Goal: Obtain resource: Download file/media

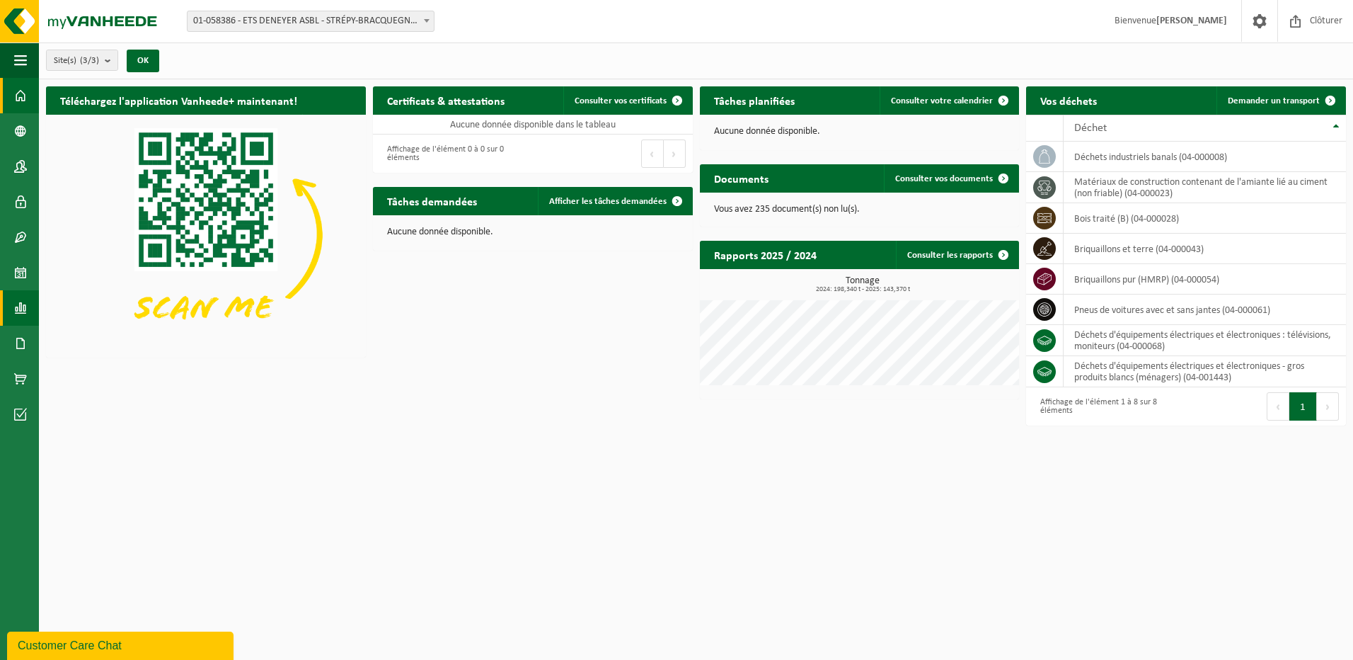
click at [21, 310] on span at bounding box center [20, 307] width 13 height 35
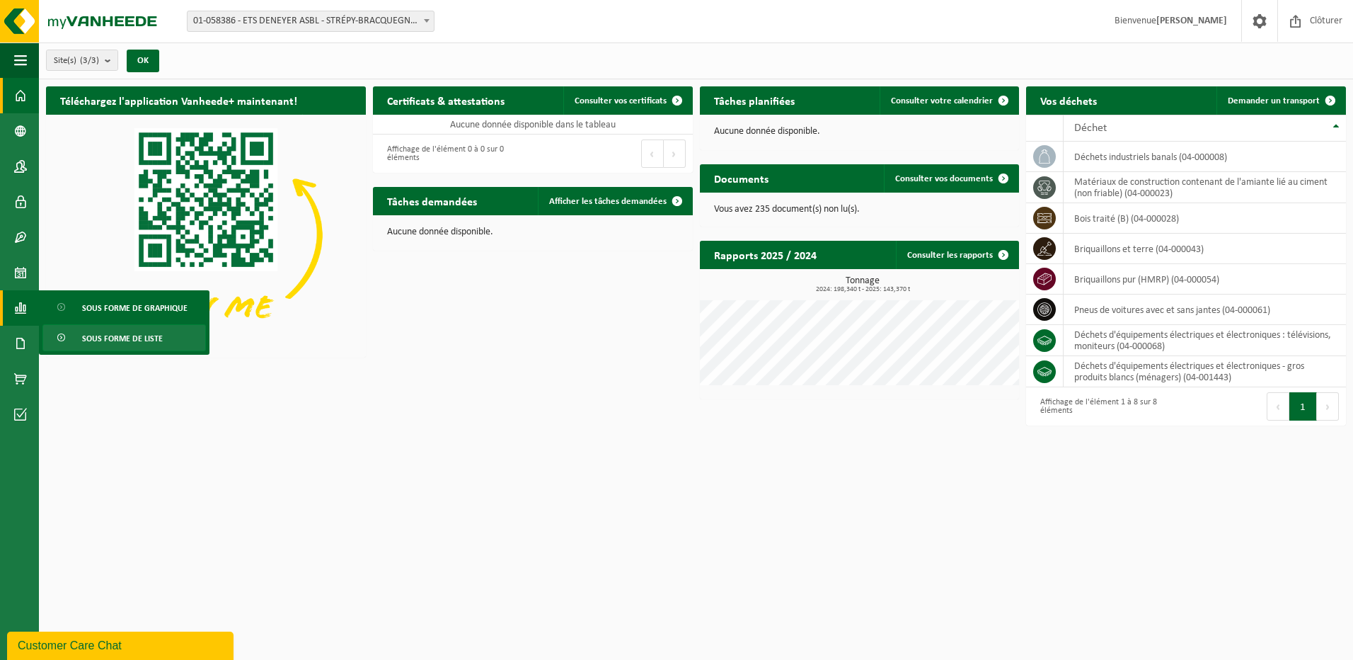
click at [127, 344] on span "Sous forme de liste" at bounding box center [122, 338] width 81 height 27
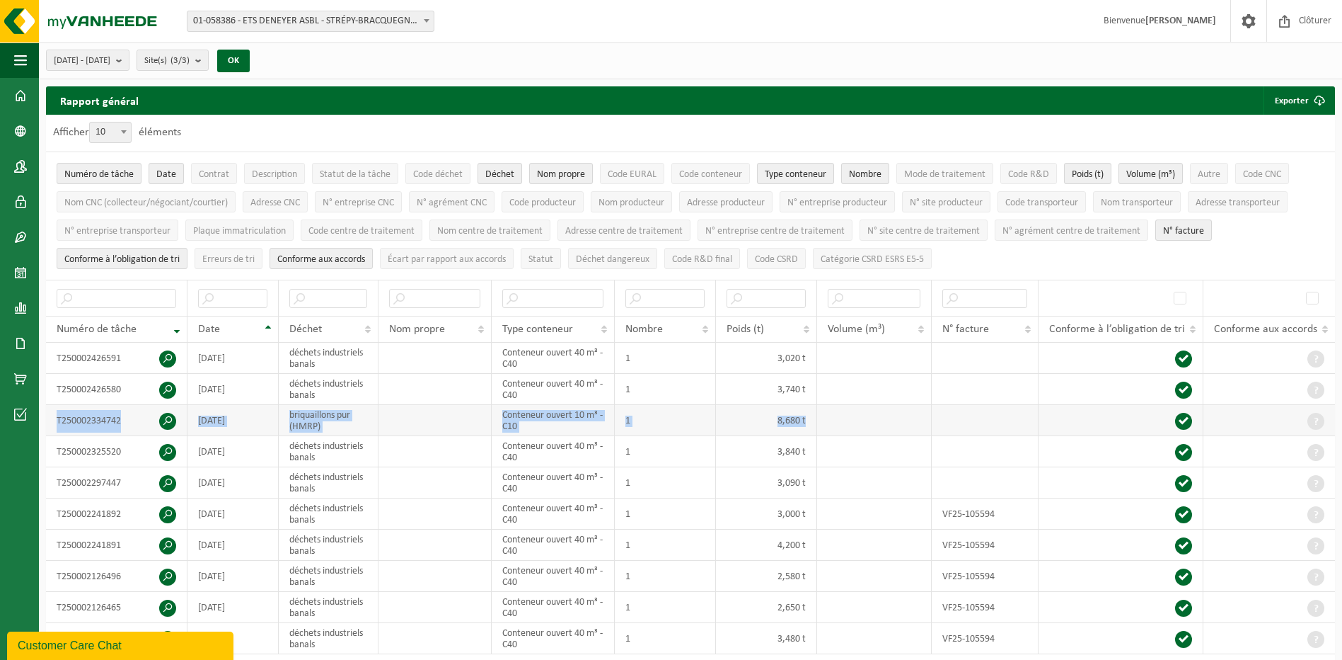
drag, startPoint x: 53, startPoint y: 414, endPoint x: 1317, endPoint y: 408, distance: 1264.0
click at [1317, 408] on tr "T250002334742 2025-08-08 briquaillons pur (HMRP) Conteneur ouvert 10 m³ - C10 1…" at bounding box center [690, 420] width 1289 height 31
click at [22, 93] on span at bounding box center [20, 95] width 13 height 35
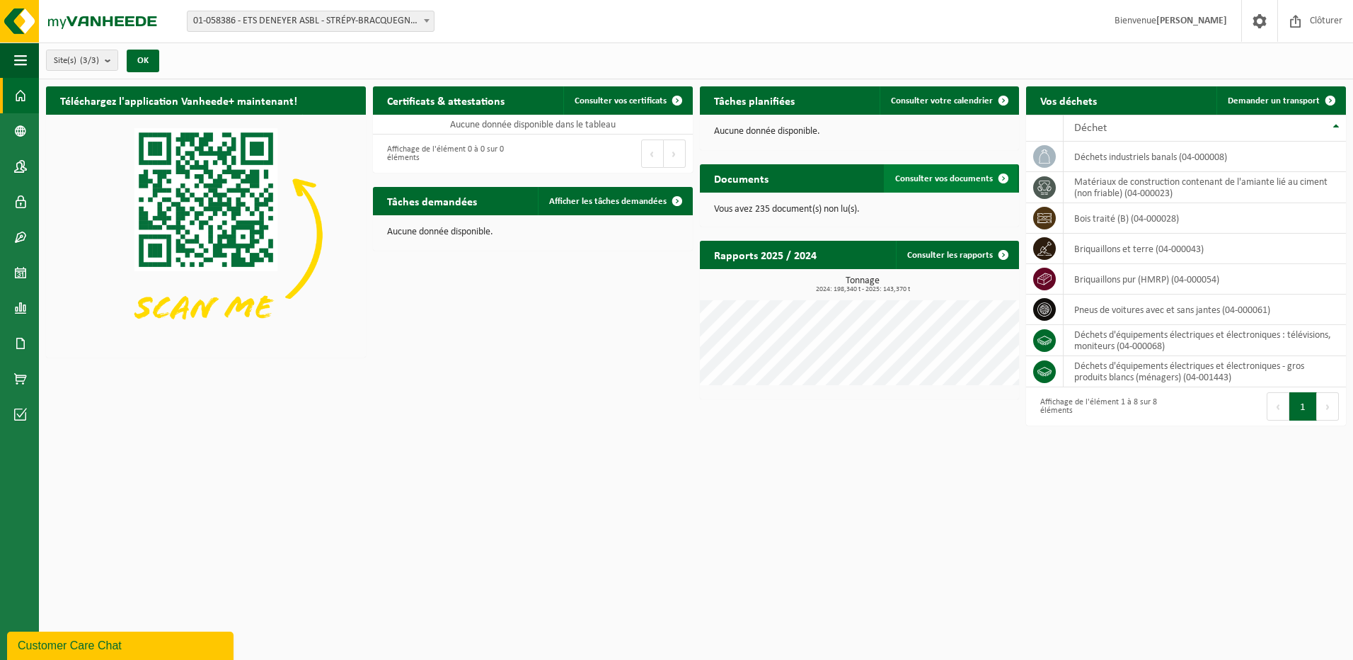
click at [1006, 177] on span at bounding box center [1003, 178] width 28 height 28
click at [945, 180] on span "Consulter vos documents" at bounding box center [944, 178] width 98 height 9
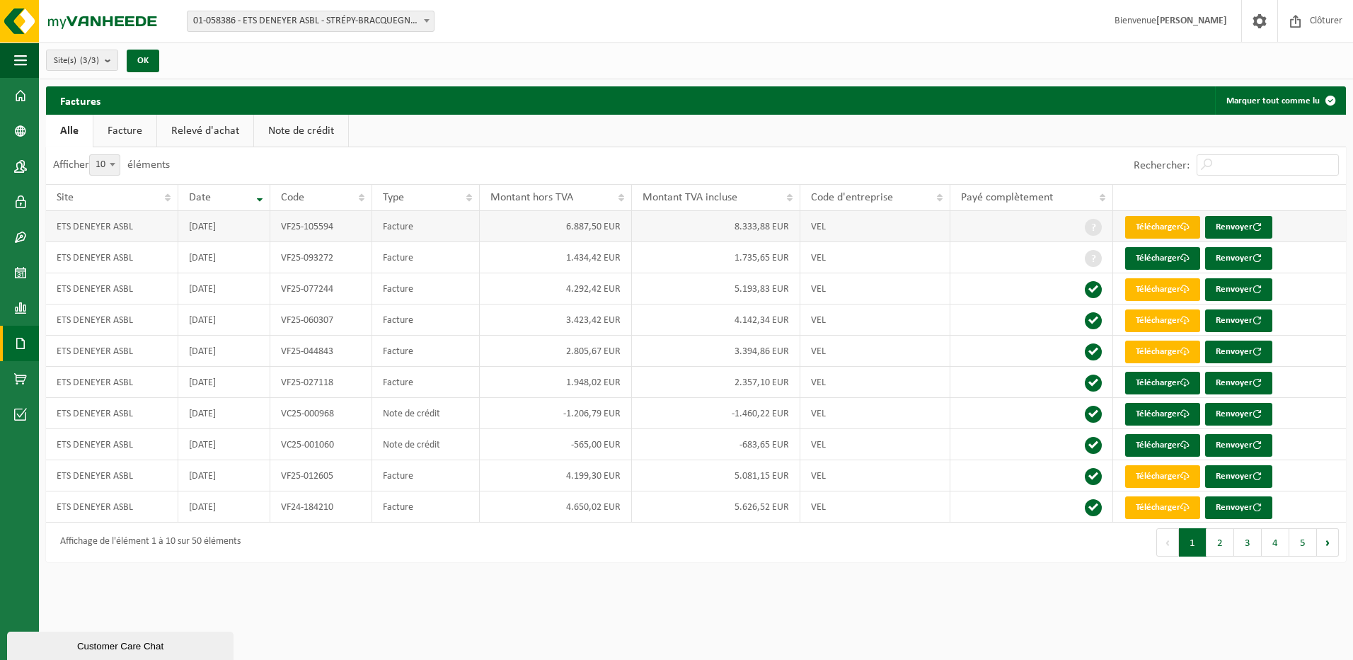
click at [1163, 224] on link "Télécharger" at bounding box center [1162, 227] width 75 height 23
click at [403, 224] on td "Facture" at bounding box center [426, 226] width 108 height 31
click at [1163, 228] on link "Télécharger" at bounding box center [1162, 227] width 75 height 23
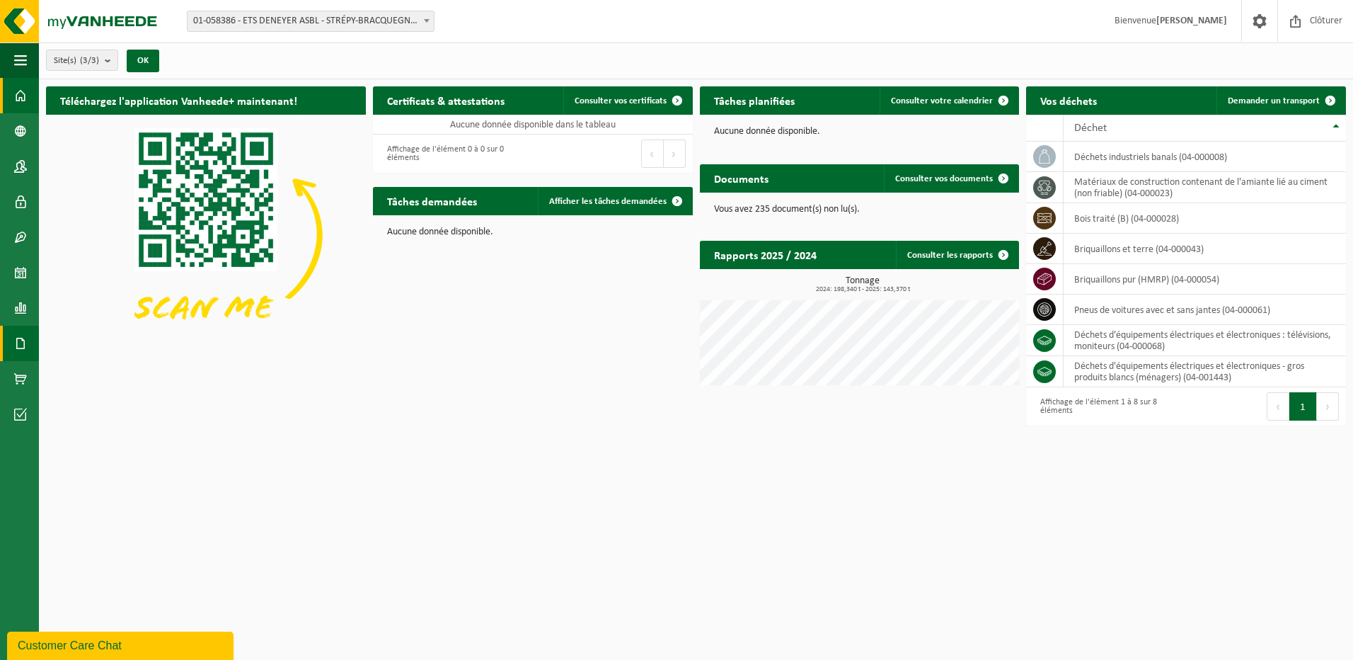
click at [22, 344] on span at bounding box center [20, 343] width 13 height 35
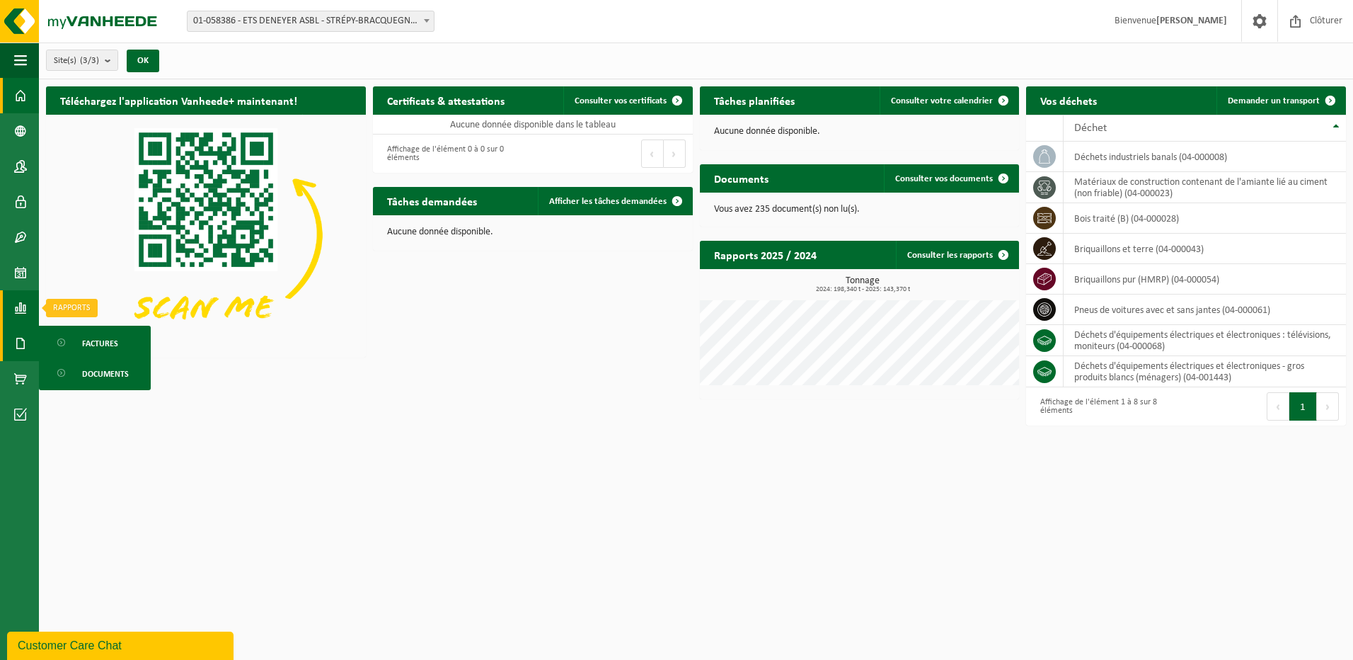
click at [16, 307] on span at bounding box center [20, 307] width 13 height 35
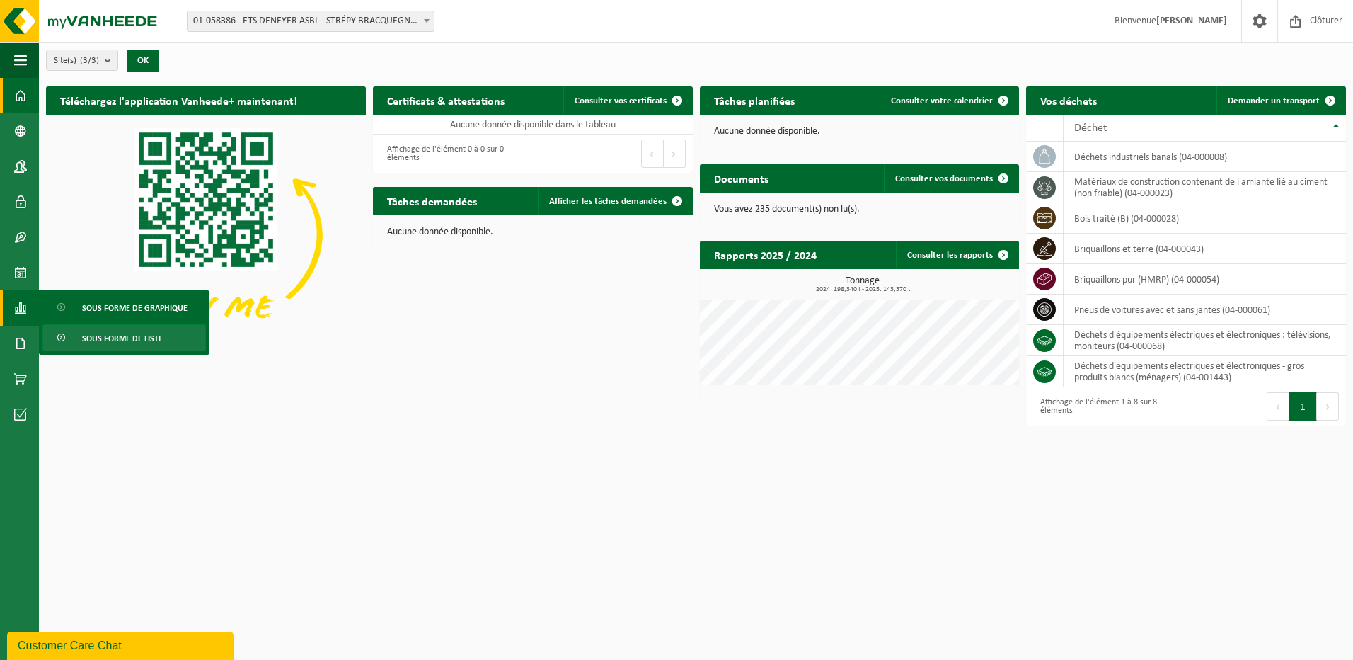
click at [135, 335] on span "Sous forme de liste" at bounding box center [122, 338] width 81 height 27
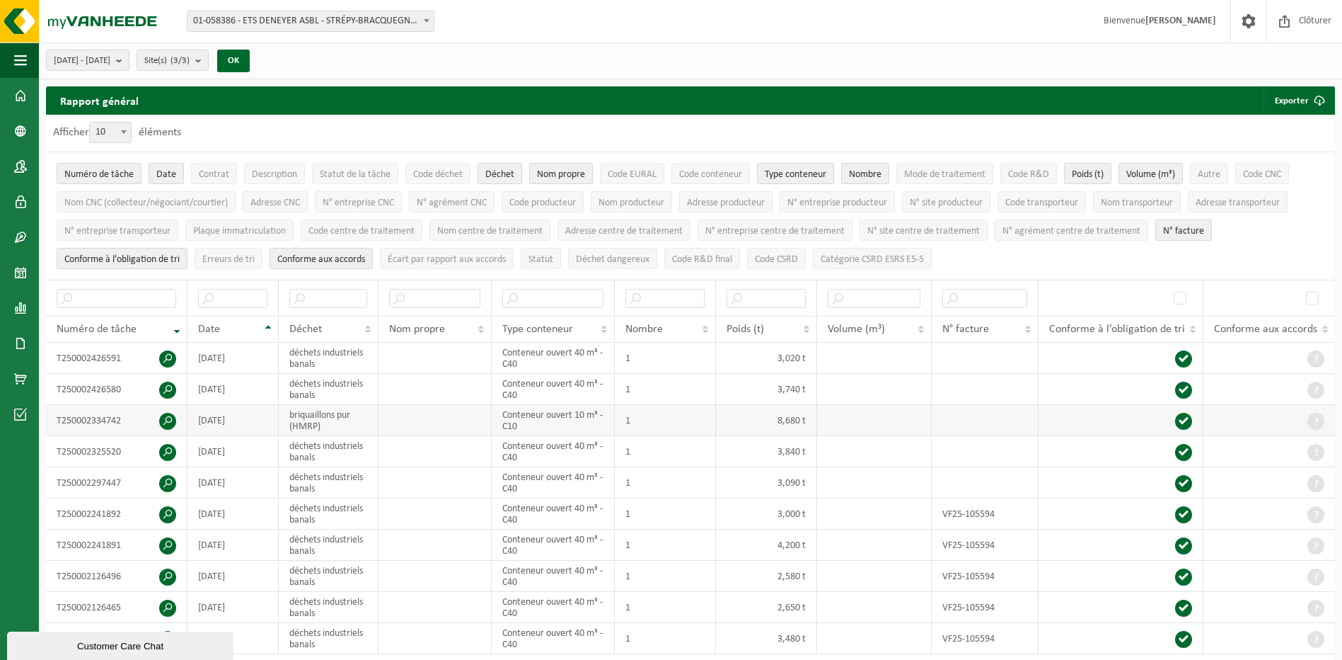
click at [169, 415] on span at bounding box center [167, 421] width 17 height 17
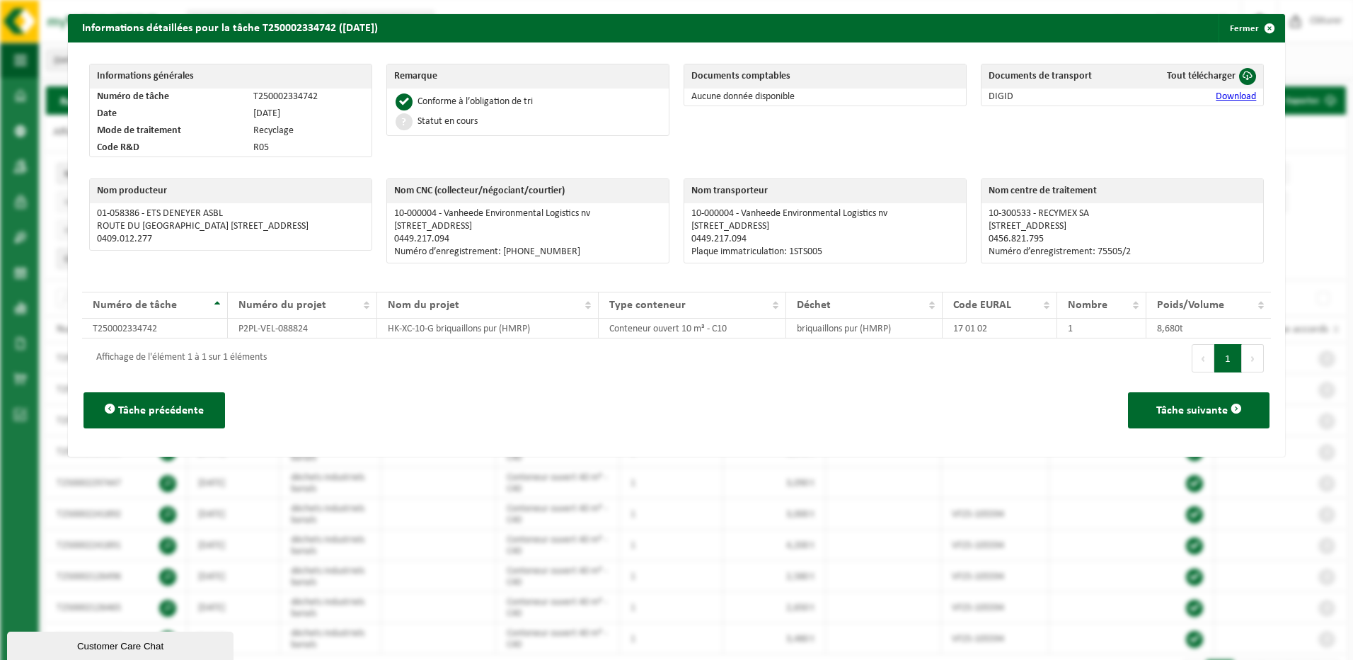
drag, startPoint x: 406, startPoint y: 21, endPoint x: 75, endPoint y: 29, distance: 331.3
click at [75, 29] on h2 "Informations détaillées pour la tâche T250002334742 (08-08-2025)" at bounding box center [230, 27] width 324 height 27
copy h2 "Informations détaillées pour la tâche T250002334742 (08-08-2025)"
click at [1260, 28] on span "button" at bounding box center [1269, 28] width 28 height 28
